Goal: Check status: Check status

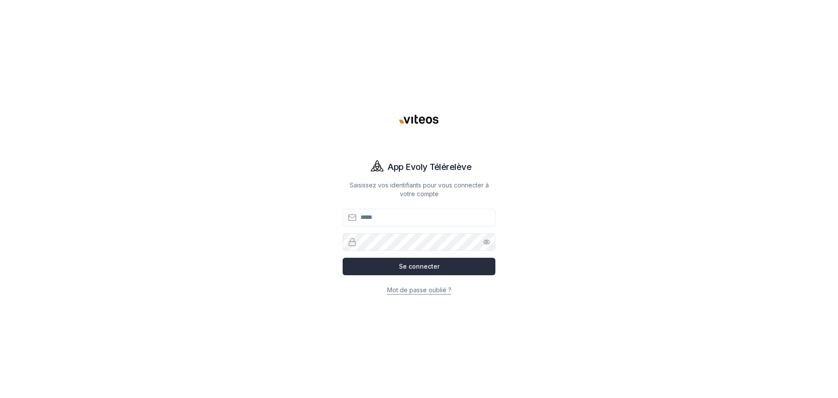
type input "**********"
click at [411, 273] on button "Se connecter" at bounding box center [419, 266] width 153 height 17
click at [403, 265] on button "Se connecter" at bounding box center [419, 266] width 153 height 17
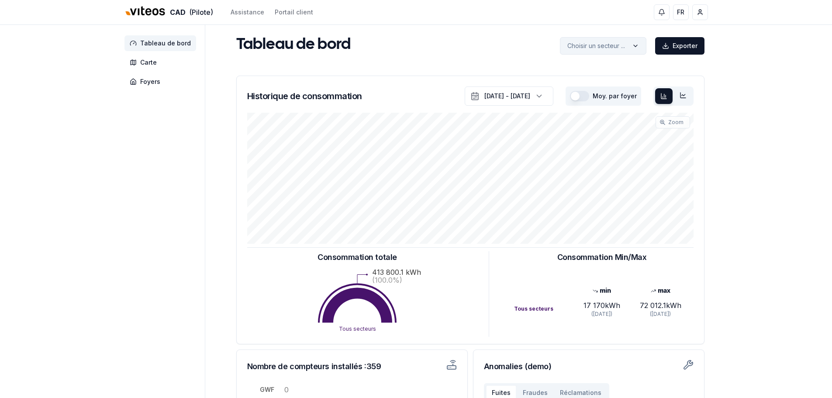
click at [591, 47] on html "CAD (Pilote) Assistance Portail client FR Yann Oberson Tableau de bord Carte Fo…" at bounding box center [416, 270] width 832 height 541
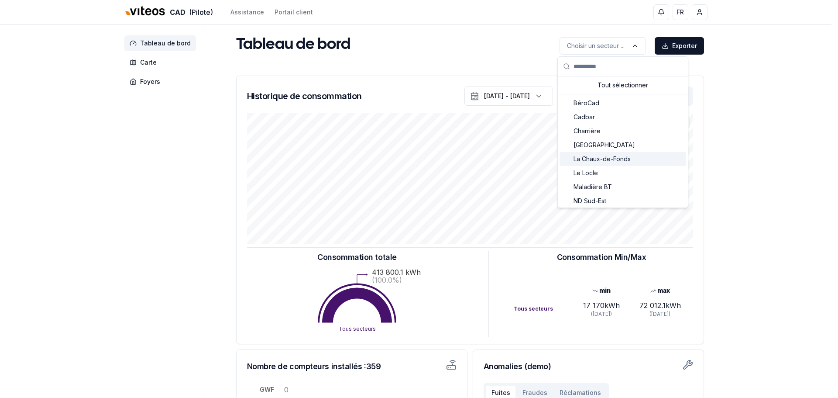
click at [608, 159] on span "La Chaux-de-Fonds" at bounding box center [602, 159] width 57 height 9
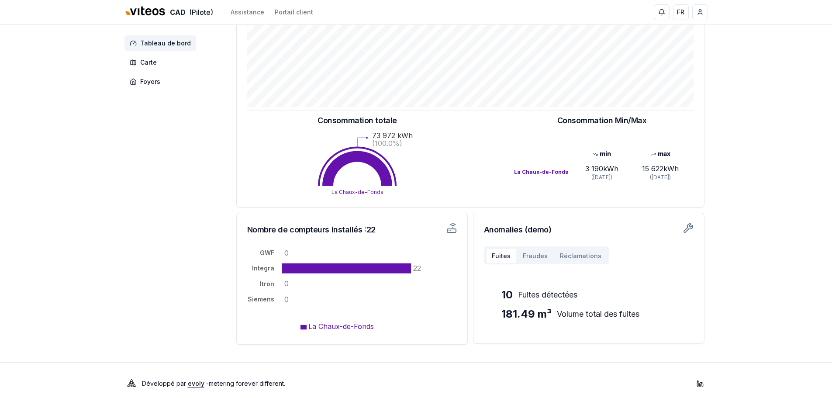
scroll to position [143, 0]
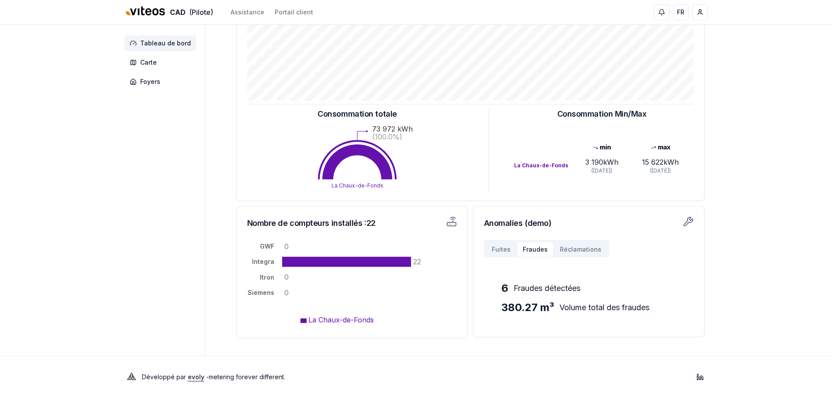
click at [543, 247] on button "Fraudes" at bounding box center [534, 249] width 37 height 16
click at [572, 250] on button "Réclamations" at bounding box center [580, 249] width 54 height 16
click at [507, 247] on button "Fuites" at bounding box center [500, 249] width 31 height 16
drag, startPoint x: 535, startPoint y: 246, endPoint x: 564, endPoint y: 247, distance: 28.8
click at [536, 245] on button "Fraudes" at bounding box center [534, 249] width 37 height 16
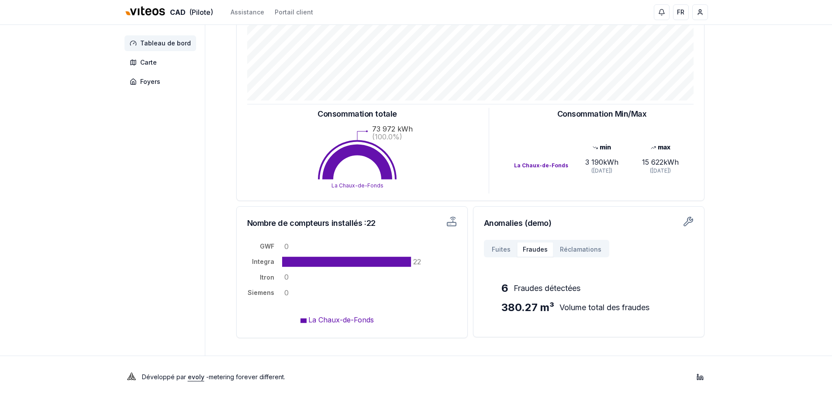
click at [565, 247] on button "Réclamations" at bounding box center [580, 249] width 54 height 16
click at [505, 246] on button "Fuites" at bounding box center [500, 249] width 31 height 16
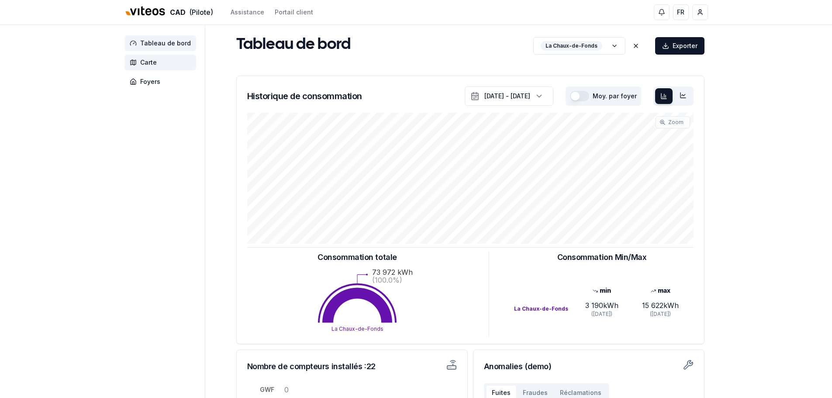
click at [145, 62] on span "Carte" at bounding box center [148, 62] width 17 height 9
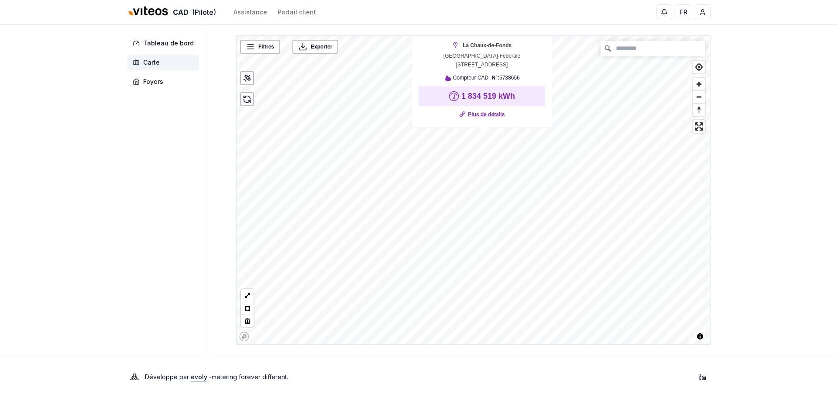
click at [481, 110] on link "Plus de détails" at bounding box center [486, 114] width 37 height 9
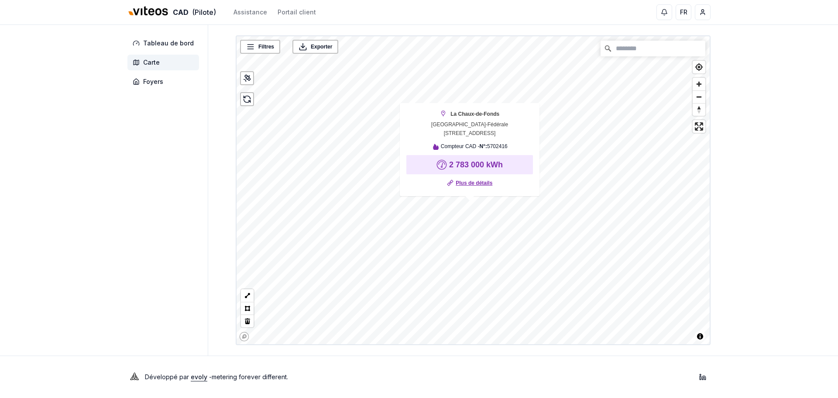
click at [475, 183] on link "Plus de détails" at bounding box center [474, 183] width 37 height 9
click at [484, 175] on link "Plus de détails" at bounding box center [478, 176] width 37 height 9
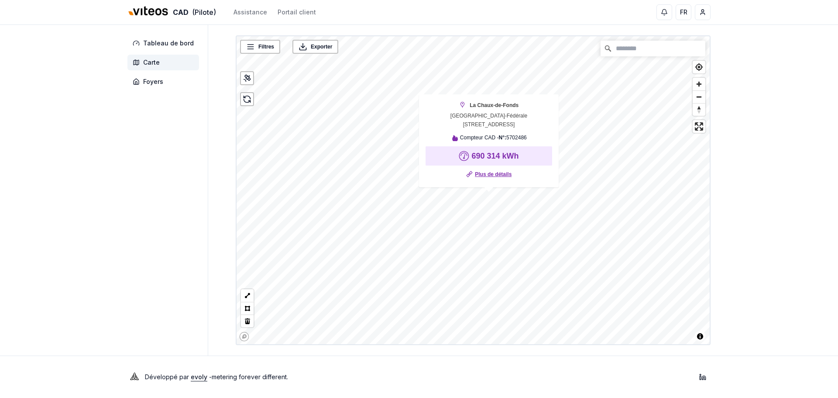
click at [481, 172] on link "Plus de détails" at bounding box center [493, 174] width 37 height 9
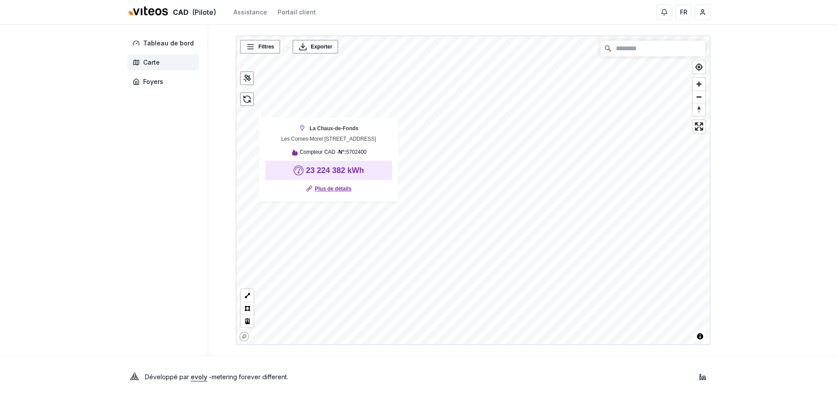
click at [323, 187] on link "Plus de détails" at bounding box center [333, 188] width 37 height 9
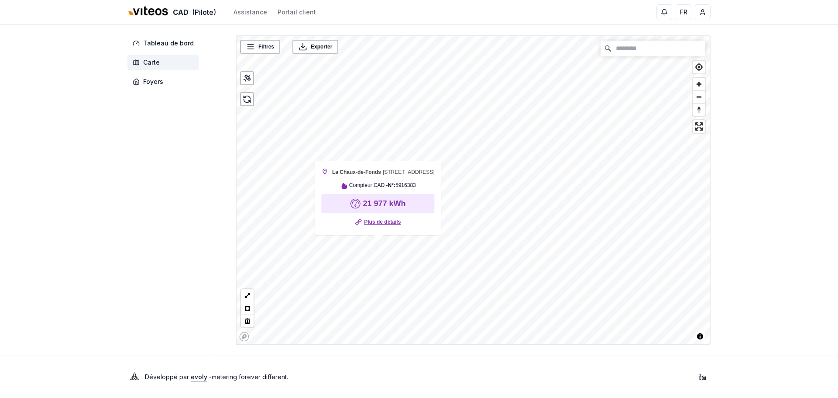
click at [383, 222] on link "Plus de détails" at bounding box center [382, 221] width 37 height 9
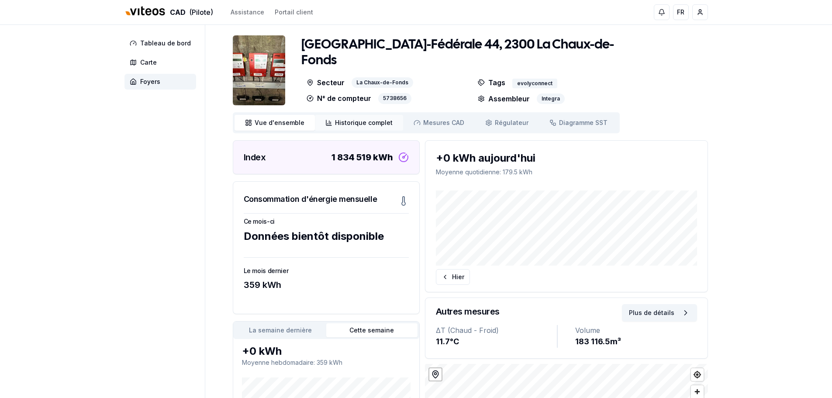
click at [369, 123] on span "Historique complet" at bounding box center [364, 122] width 58 height 9
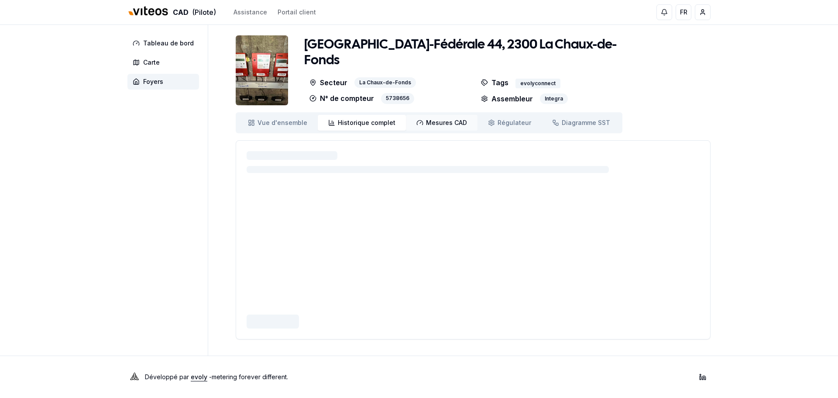
click at [435, 122] on span "Mesures CAD" at bounding box center [446, 122] width 41 height 9
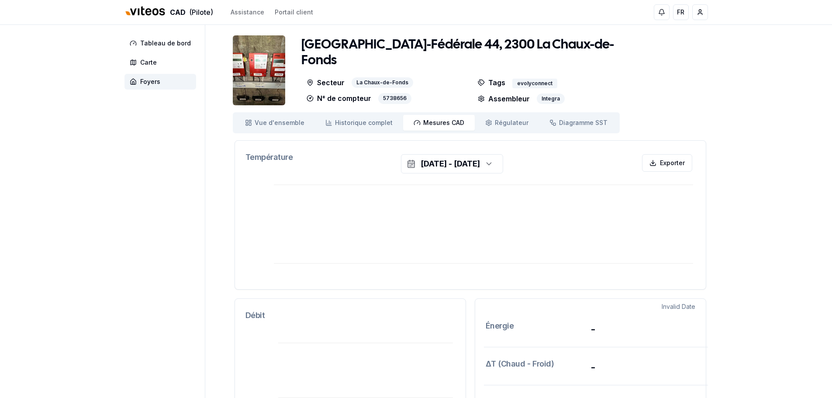
click at [254, 83] on img at bounding box center [259, 70] width 52 height 70
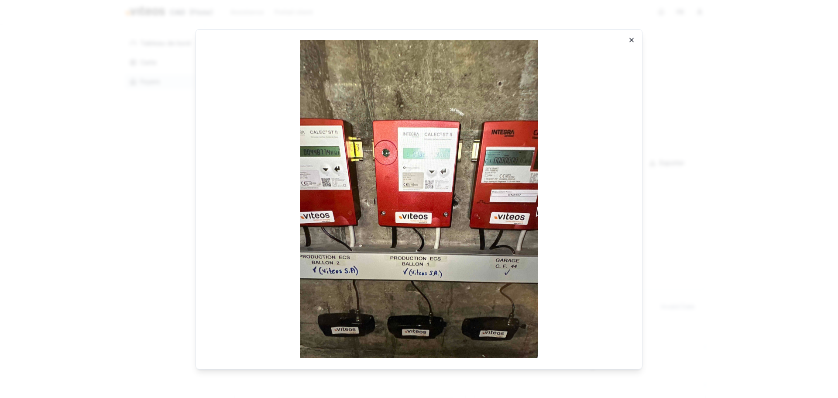
click at [632, 38] on icon "button" at bounding box center [631, 39] width 7 height 7
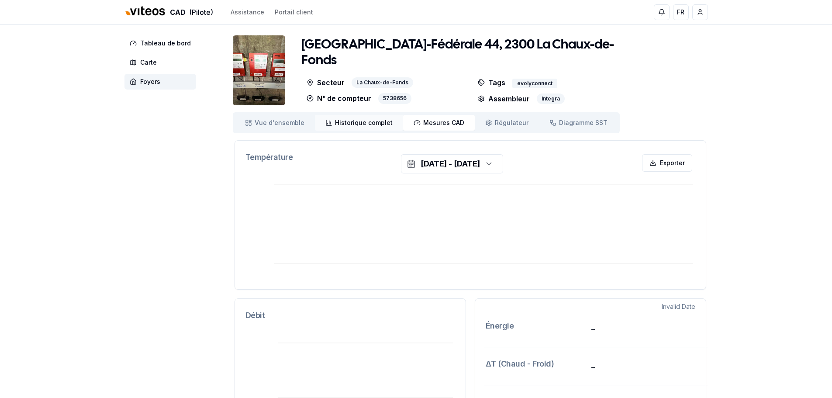
click at [346, 117] on link "Historique complet Historique" at bounding box center [359, 123] width 88 height 16
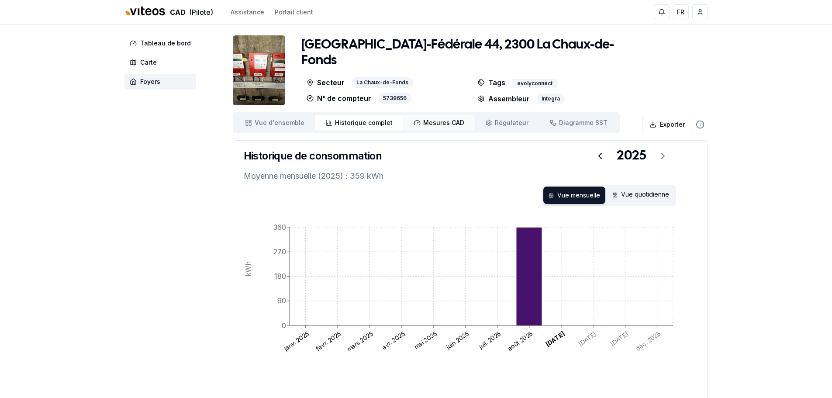
click at [433, 128] on link "Mesures CAD Mes. CAD" at bounding box center [439, 123] width 72 height 16
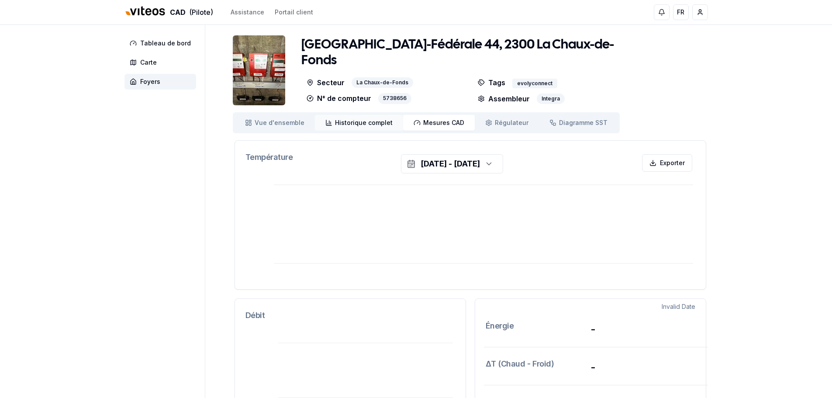
click at [353, 123] on span "Historique complet" at bounding box center [364, 122] width 58 height 9
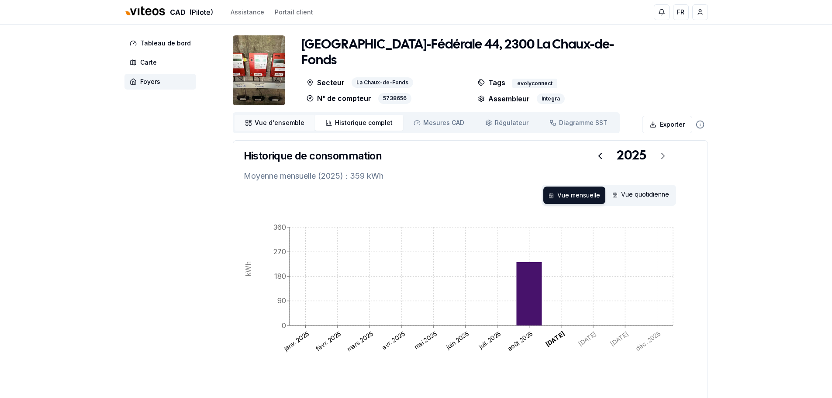
click at [287, 124] on span "Vue d'ensemble" at bounding box center [279, 122] width 50 height 9
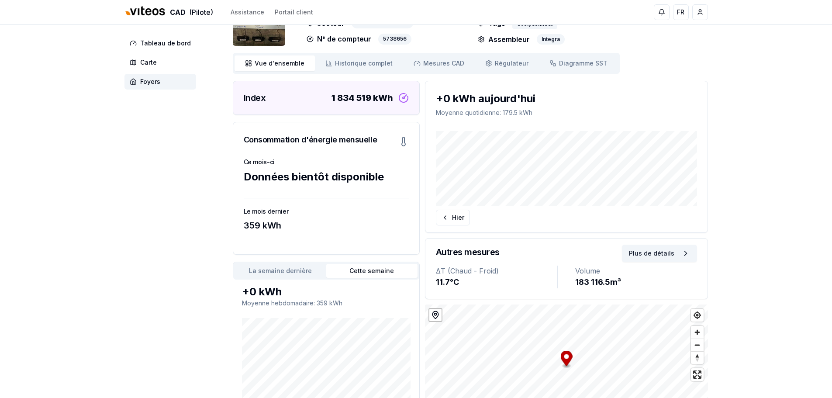
scroll to position [44, 0]
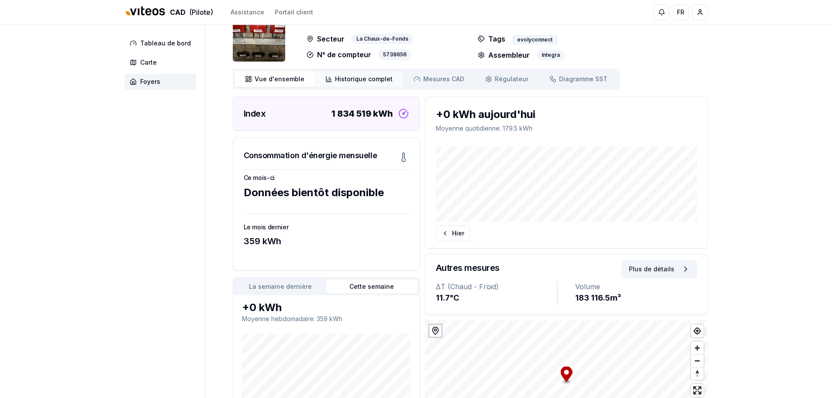
click at [368, 82] on span "Historique complet" at bounding box center [364, 79] width 58 height 9
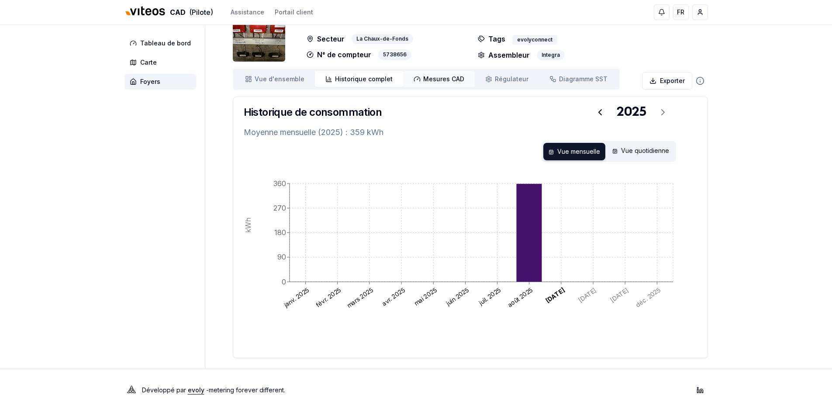
click at [423, 80] on span "Mesures CAD" at bounding box center [443, 79] width 41 height 9
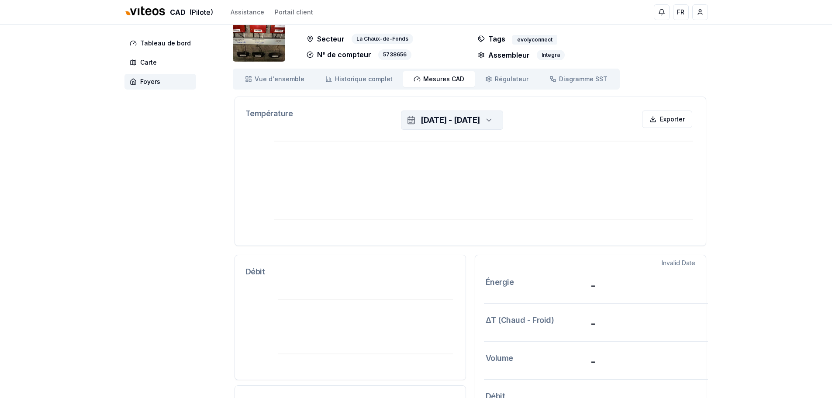
click at [478, 121] on div "[DATE] - [DATE]" at bounding box center [449, 120] width 59 height 12
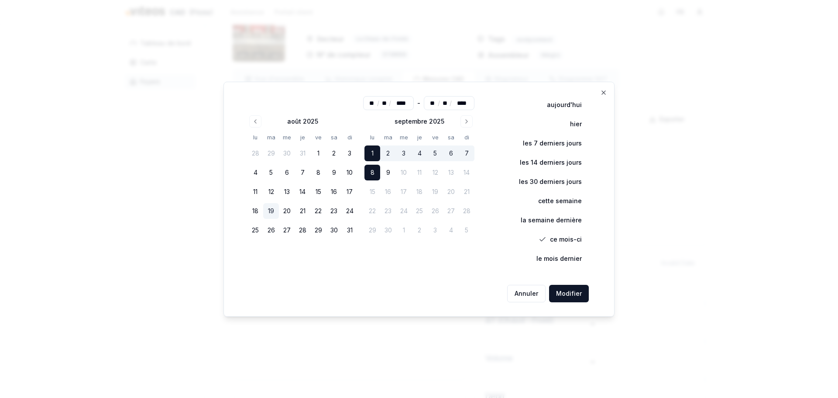
click at [276, 213] on button "19" at bounding box center [271, 211] width 16 height 16
type input "**"
click at [569, 290] on button "Modifier" at bounding box center [569, 293] width 40 height 17
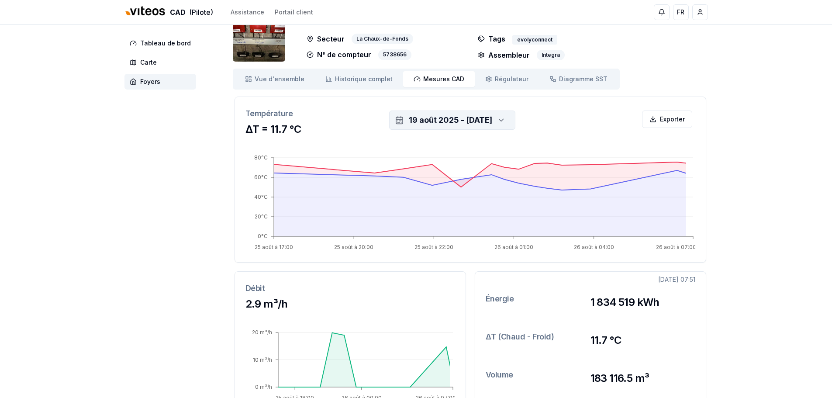
click at [426, 123] on div "19 août 2025 - 8 sept. 2025" at bounding box center [450, 120] width 83 height 12
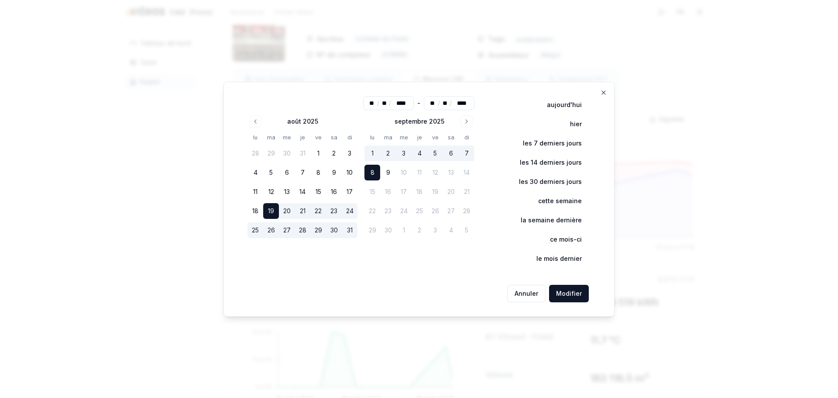
click at [338, 229] on button "30" at bounding box center [334, 230] width 16 height 16
type input "**"
click at [567, 293] on button "Modifier" at bounding box center [569, 293] width 40 height 17
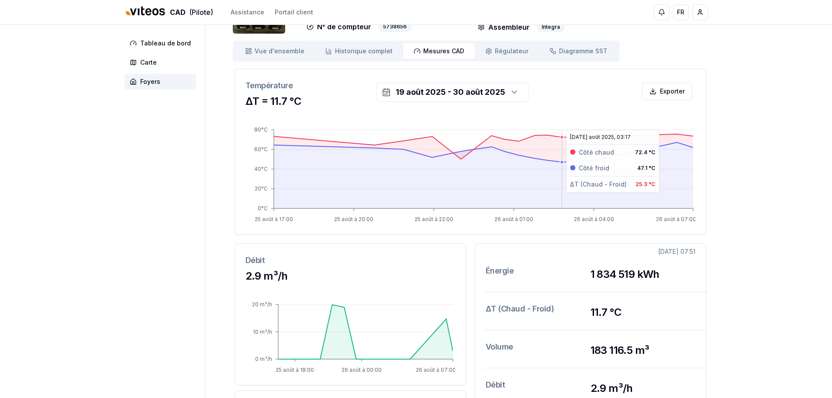
scroll to position [87, 0]
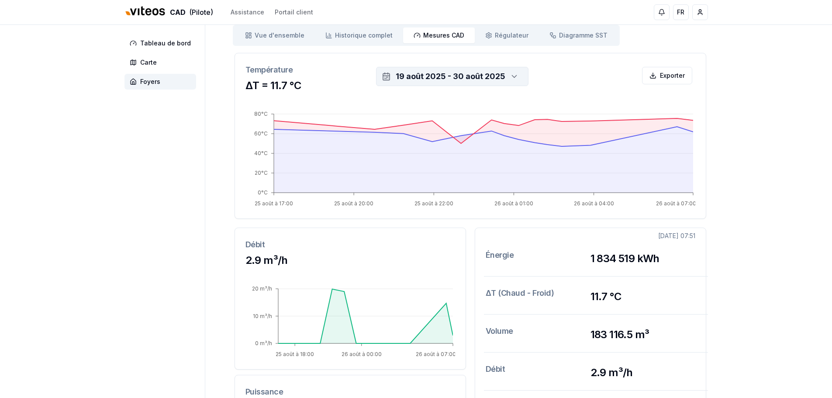
click at [487, 74] on div "19 août 2025 - 30 août 2025" at bounding box center [450, 76] width 110 height 12
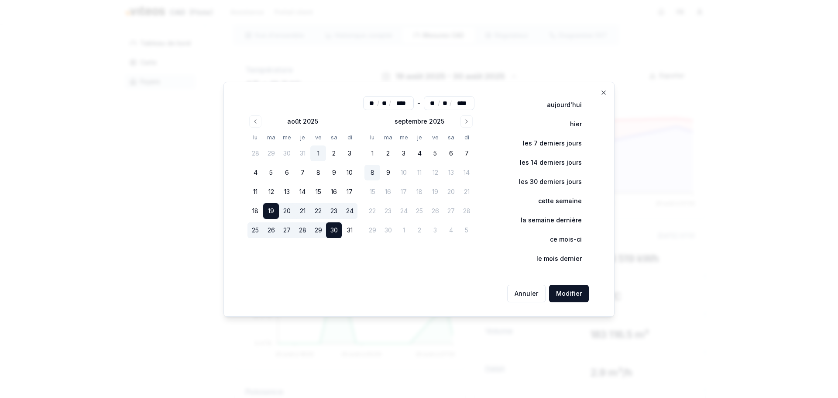
click at [316, 150] on button "1" at bounding box center [318, 153] width 16 height 16
type input "**"
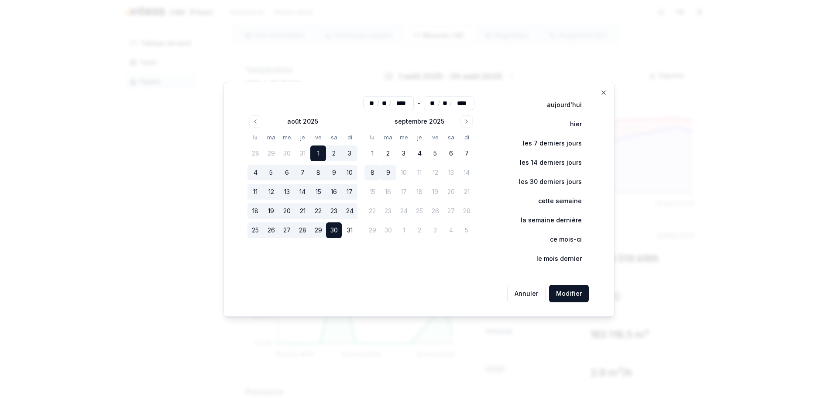
click at [386, 172] on button "9" at bounding box center [388, 173] width 16 height 16
type input "**"
click at [570, 293] on button "Modifier" at bounding box center [569, 293] width 40 height 17
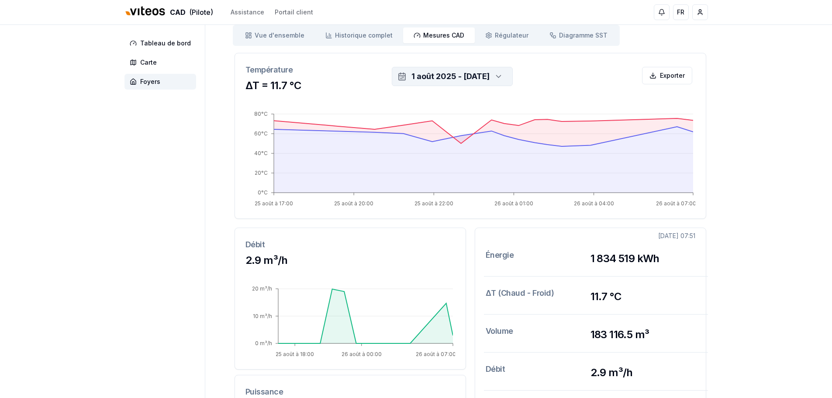
click at [476, 73] on div "1 août 2025 - 9 sept. 2025" at bounding box center [450, 76] width 78 height 12
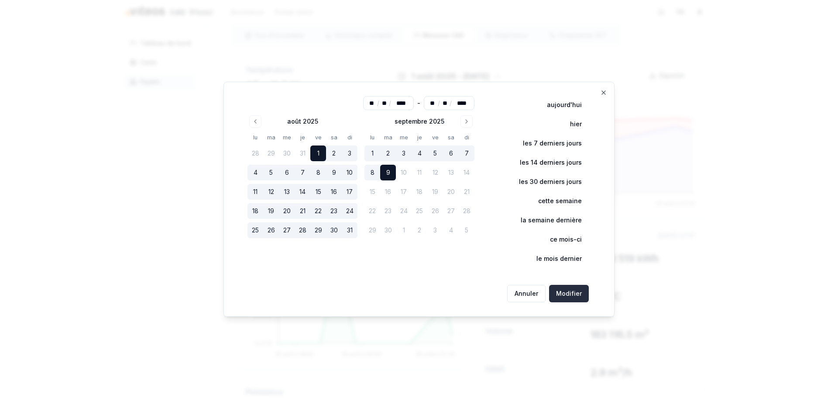
click at [577, 296] on button "Modifier" at bounding box center [569, 293] width 40 height 17
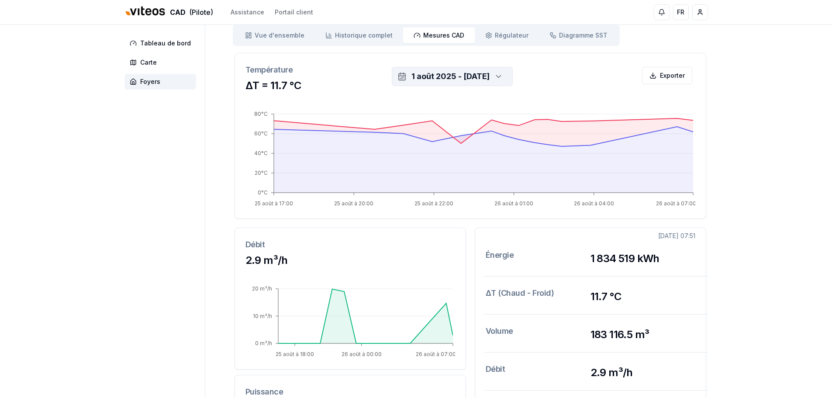
click at [477, 72] on div "1 août 2025 - 9 sept. 2025" at bounding box center [450, 76] width 78 height 12
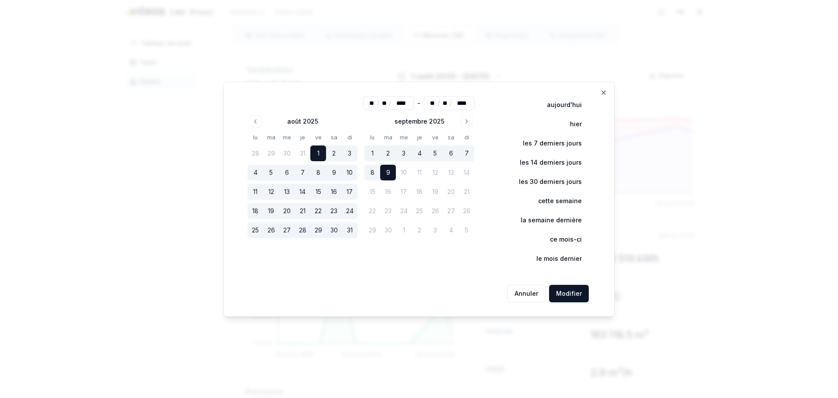
click at [316, 151] on button "1" at bounding box center [318, 153] width 16 height 16
click at [390, 172] on button "9" at bounding box center [388, 173] width 16 height 16
type input "**"
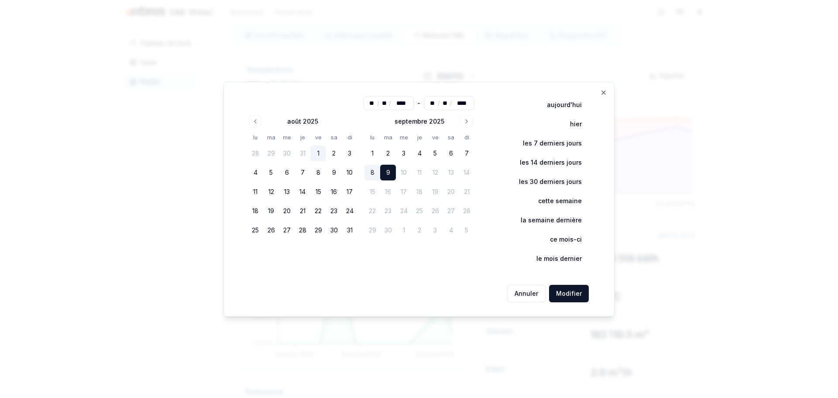
click at [321, 151] on button "1" at bounding box center [318, 153] width 16 height 16
type input "**"
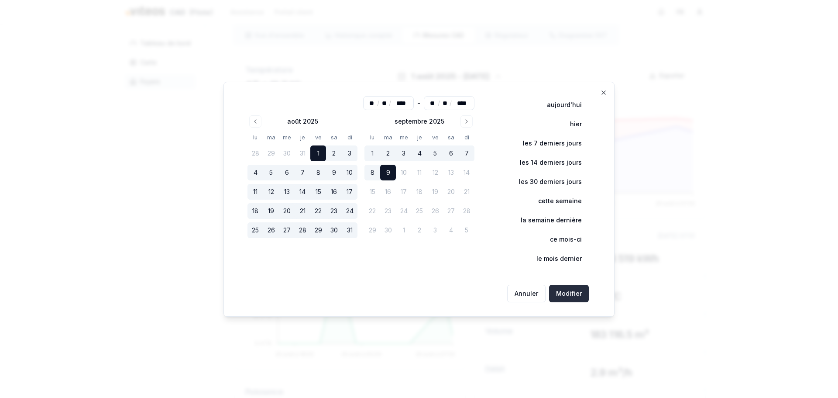
click at [572, 291] on button "Modifier" at bounding box center [569, 293] width 40 height 17
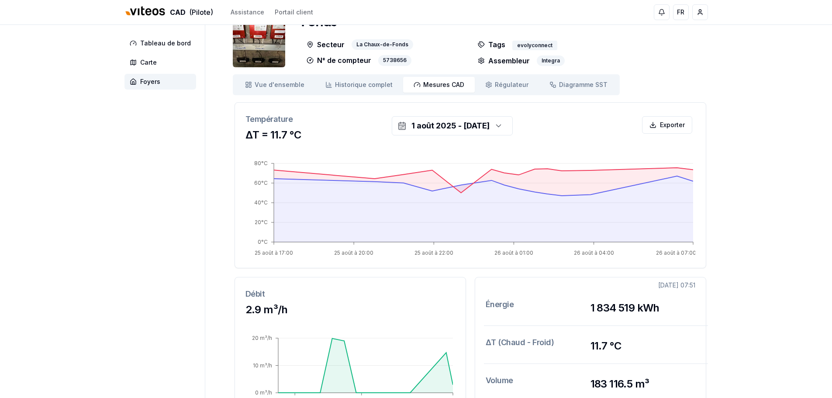
scroll to position [0, 0]
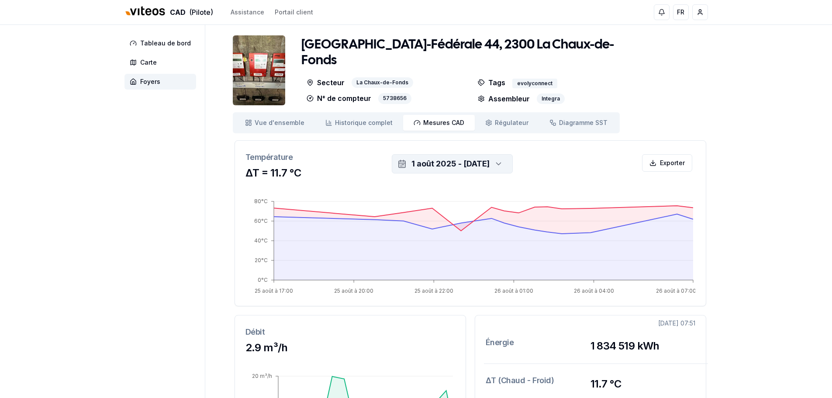
click at [489, 168] on div "1 août 2025 - 9 sept. 2025" at bounding box center [450, 164] width 78 height 12
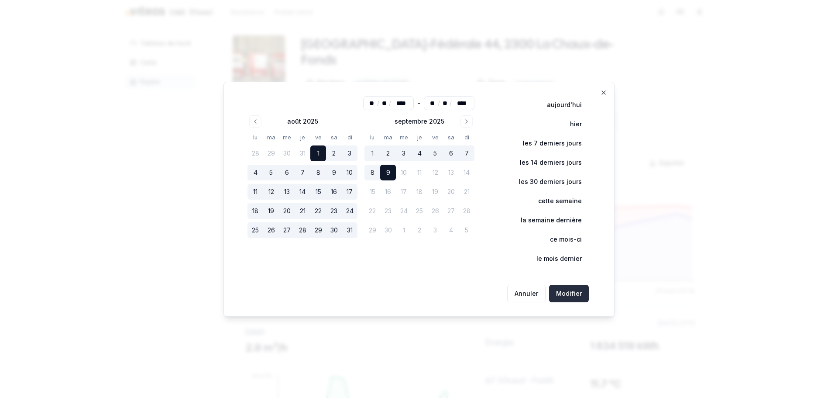
click at [564, 293] on button "Modifier" at bounding box center [569, 293] width 40 height 17
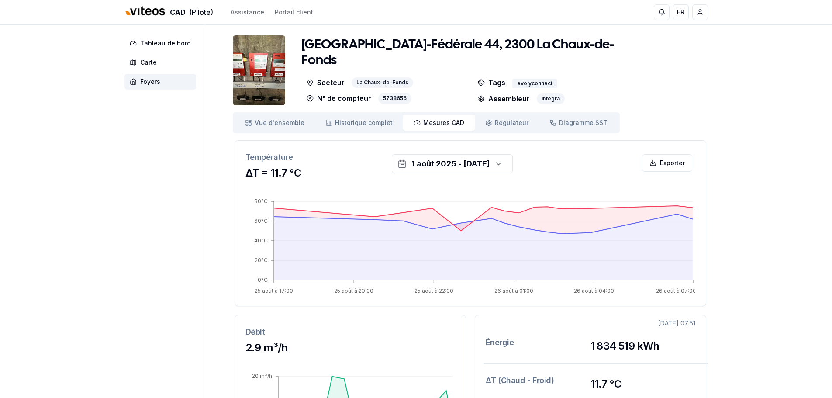
scroll to position [44, 0]
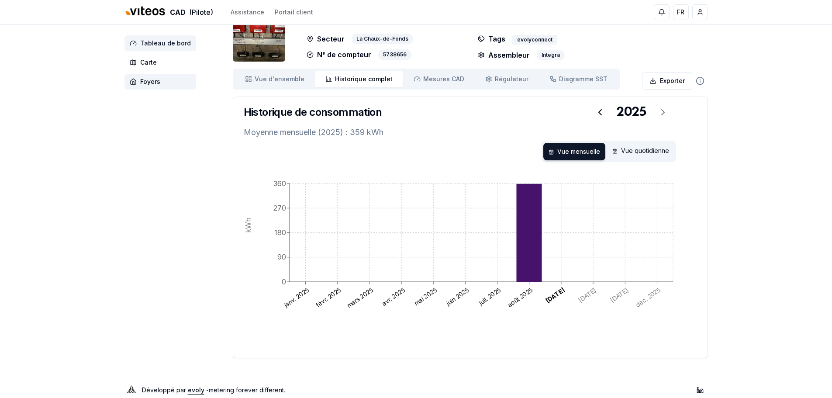
click at [167, 45] on span "Tableau de bord" at bounding box center [165, 43] width 51 height 9
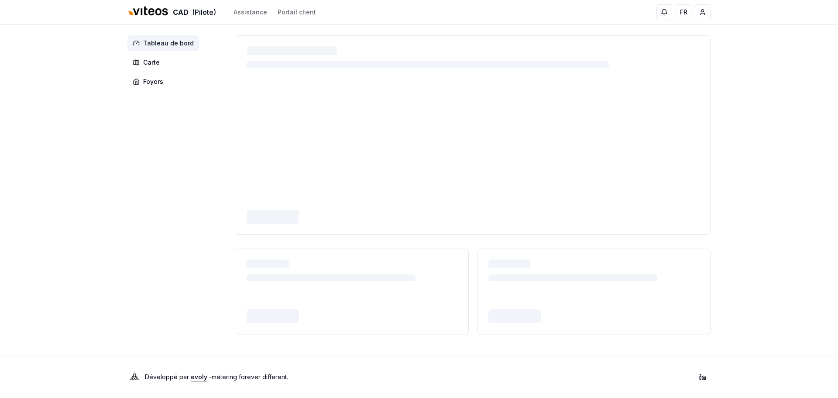
click at [168, 43] on span "Tableau de bord" at bounding box center [168, 43] width 51 height 9
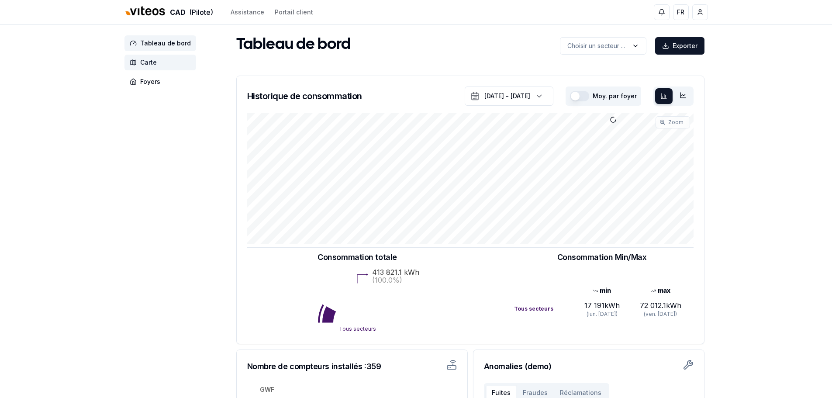
click at [153, 58] on span "Carte" at bounding box center [160, 63] width 72 height 16
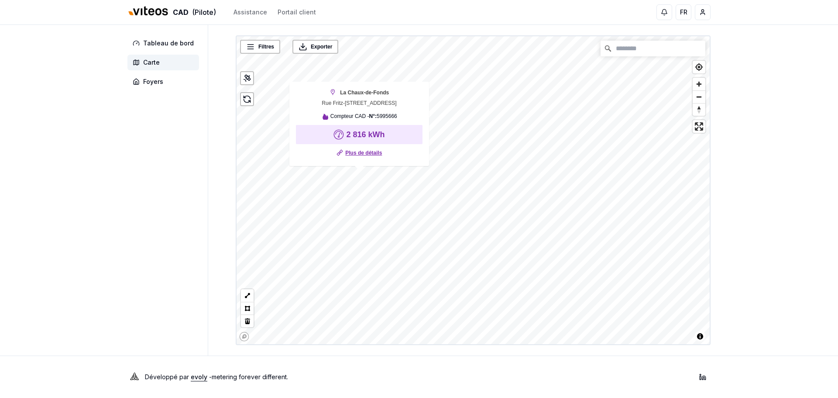
click at [362, 153] on link "Plus de détails" at bounding box center [363, 152] width 37 height 9
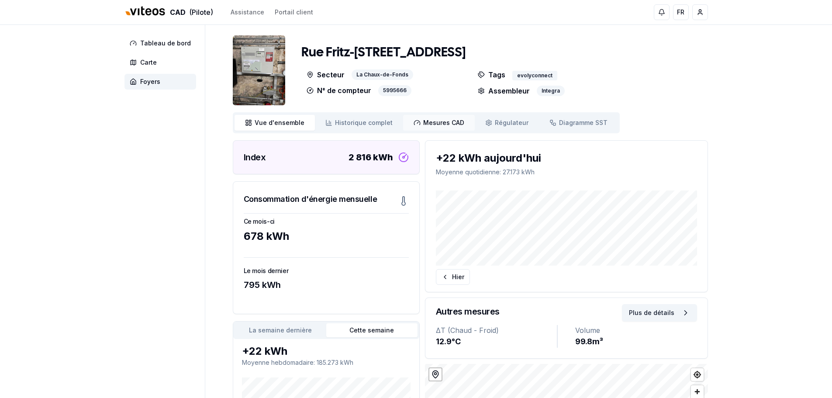
click at [423, 123] on span "Mesures CAD" at bounding box center [443, 122] width 41 height 9
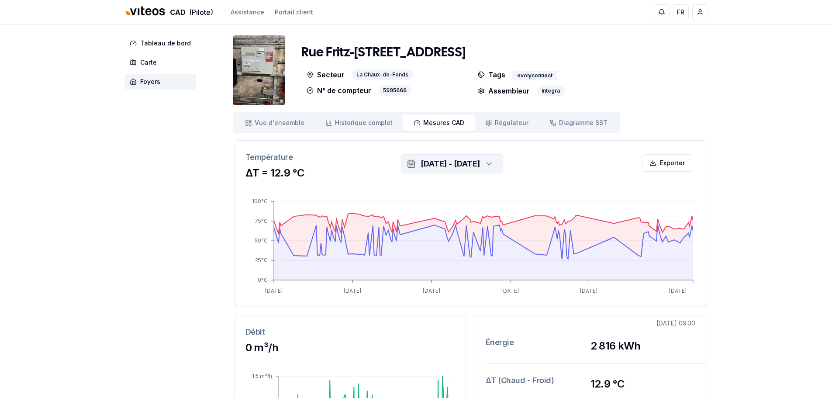
click at [423, 168] on div "[DATE] - [DATE]" at bounding box center [449, 164] width 59 height 12
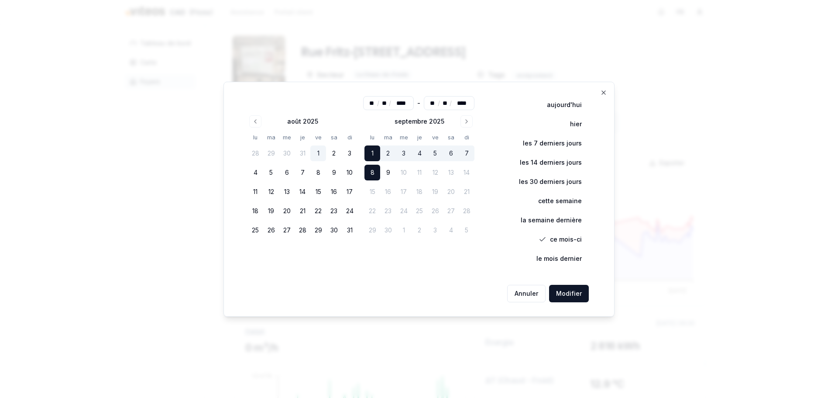
click at [318, 154] on button "1" at bounding box center [318, 153] width 16 height 16
type input "**"
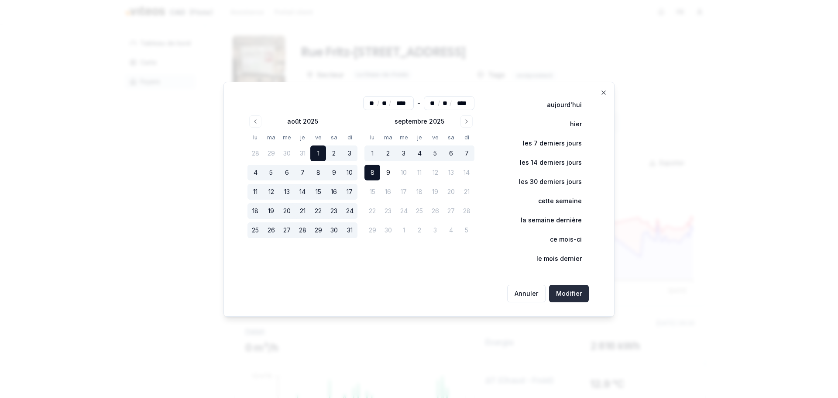
click at [570, 295] on button "Modifier" at bounding box center [569, 293] width 40 height 17
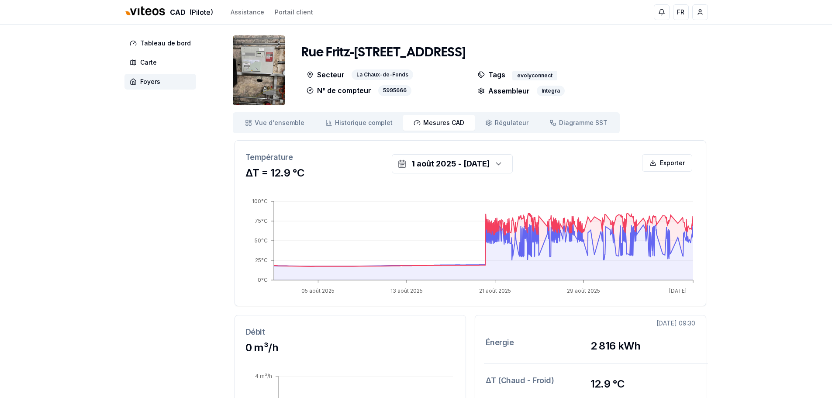
click at [271, 67] on img at bounding box center [259, 70] width 52 height 70
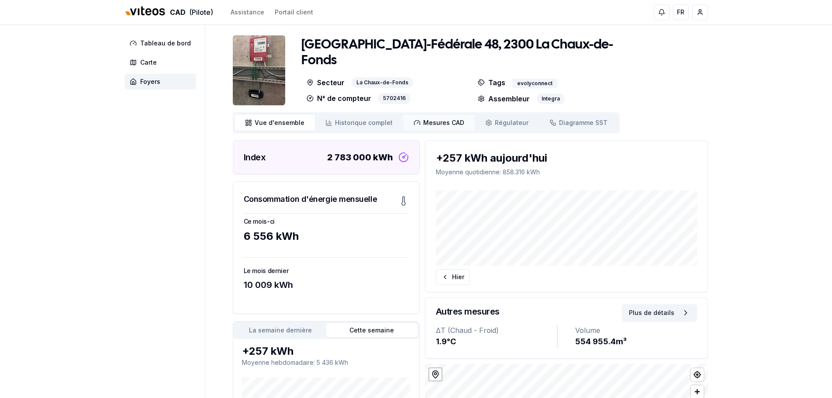
click at [423, 122] on span "Mesures CAD" at bounding box center [443, 122] width 41 height 9
click at [428, 124] on span "Mesures CAD" at bounding box center [443, 122] width 41 height 9
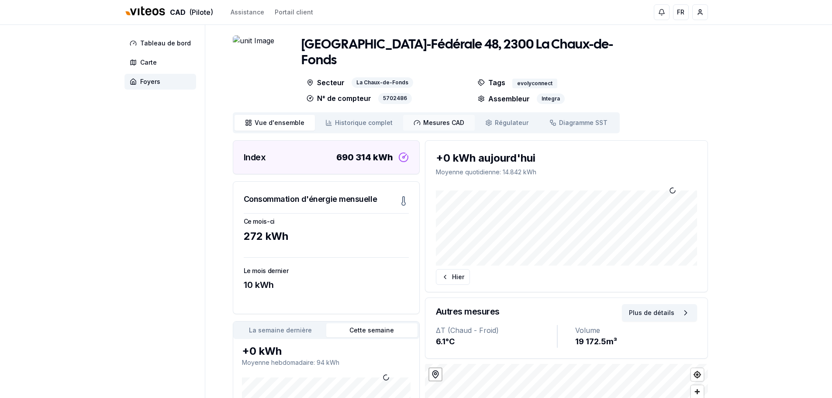
click at [424, 121] on span "Mesures CAD" at bounding box center [443, 122] width 41 height 9
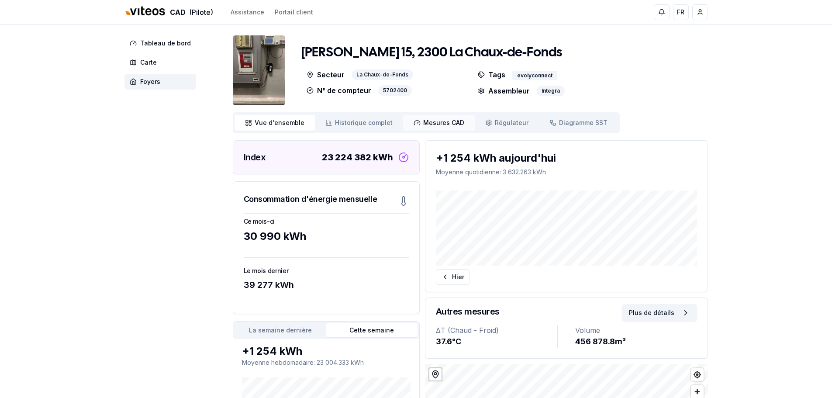
click at [426, 126] on span "Mesures CAD" at bounding box center [443, 122] width 41 height 9
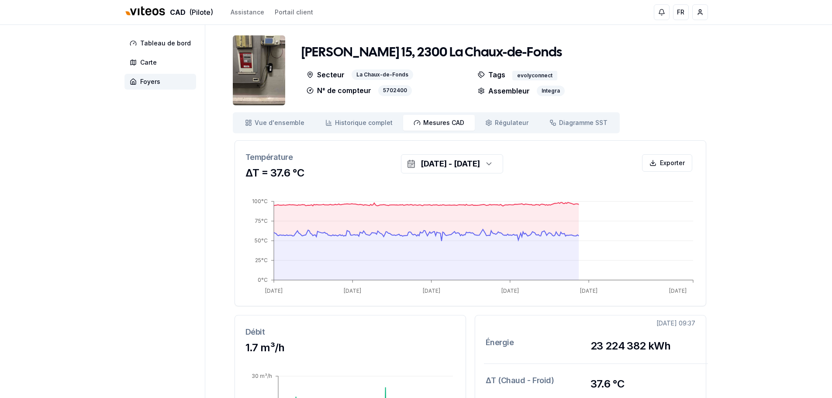
click at [268, 61] on img at bounding box center [259, 70] width 52 height 70
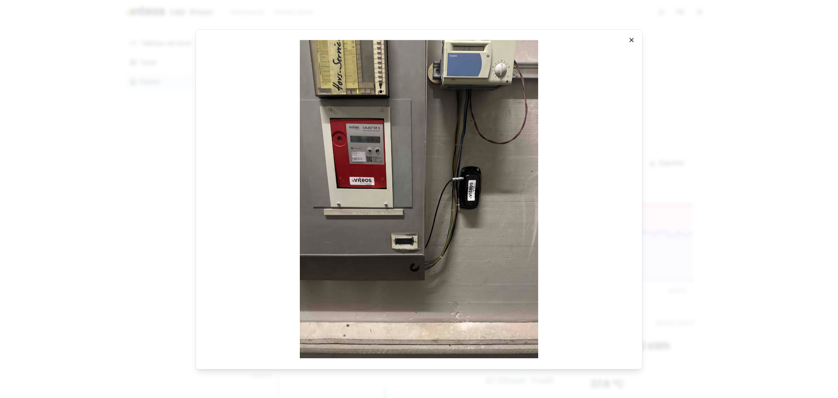
click at [632, 39] on icon "button" at bounding box center [631, 39] width 3 height 3
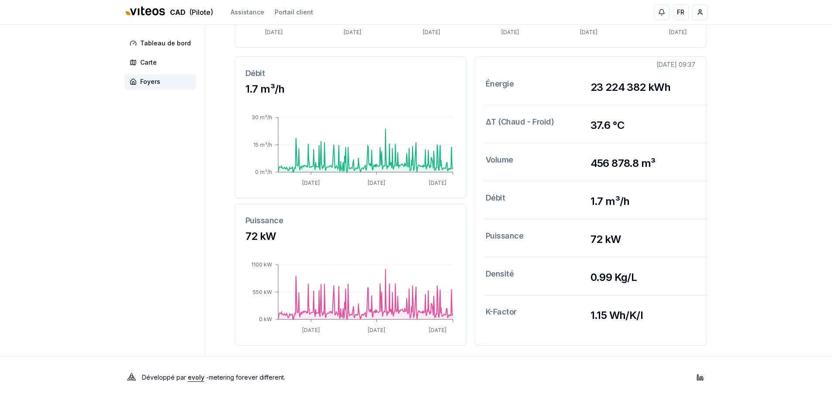
scroll to position [259, 0]
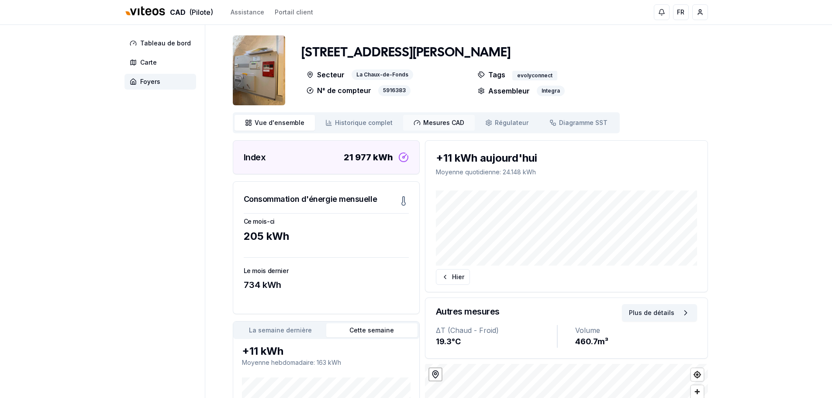
click at [433, 124] on span "Mesures CAD" at bounding box center [443, 122] width 41 height 9
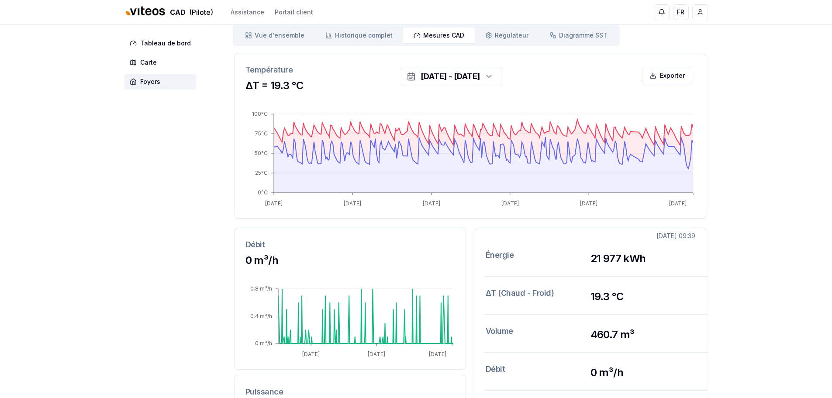
scroll to position [131, 0]
